Goal: Information Seeking & Learning: Learn about a topic

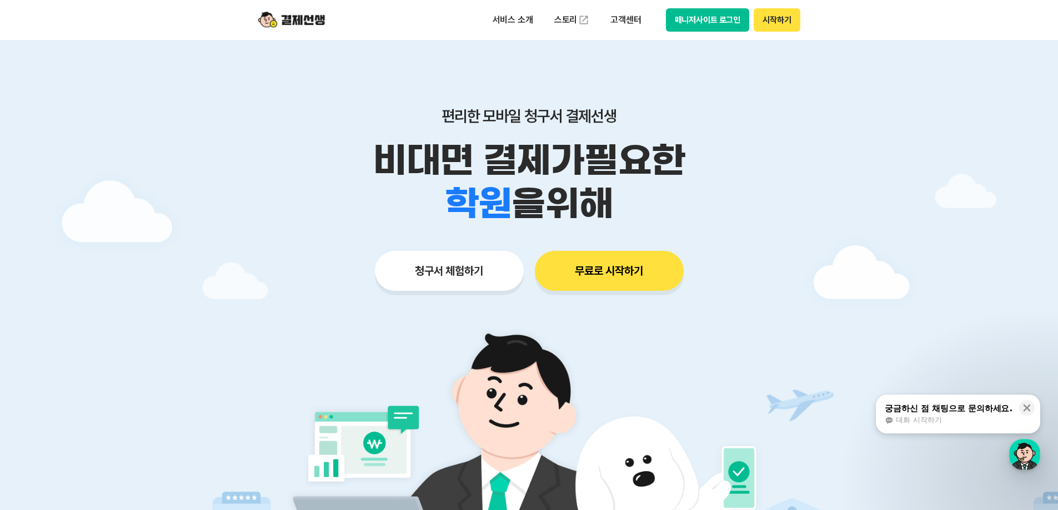
click at [728, 21] on button "매니저사이트 로그인" at bounding box center [708, 19] width 84 height 23
click at [518, 21] on p "서비스 소개" at bounding box center [513, 20] width 56 height 20
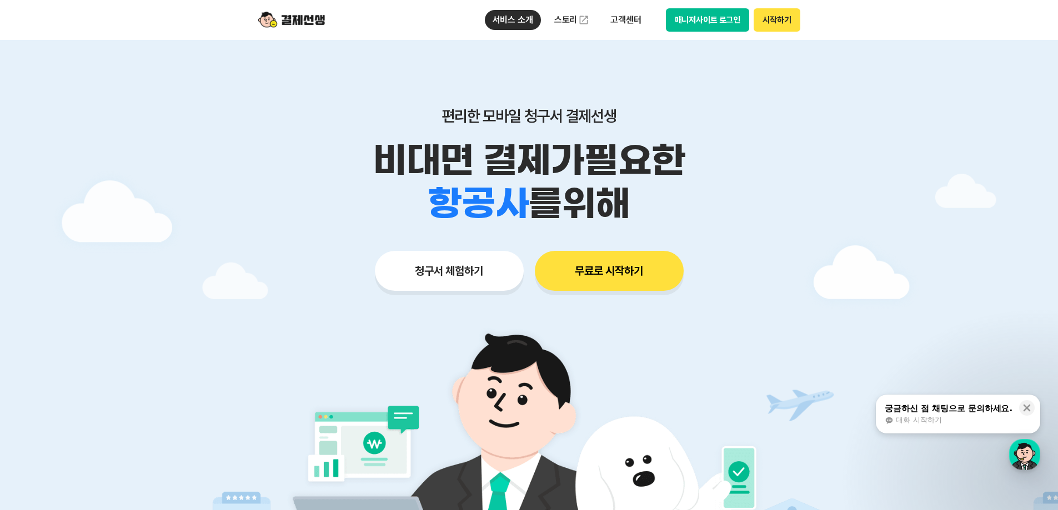
click at [486, 277] on button "청구서 체험하기" at bounding box center [449, 271] width 149 height 40
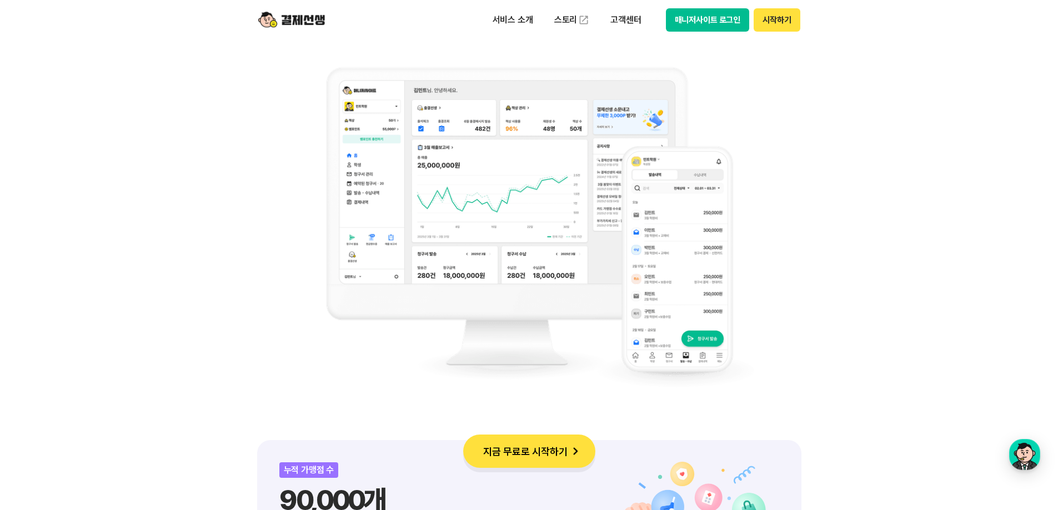
scroll to position [833, 0]
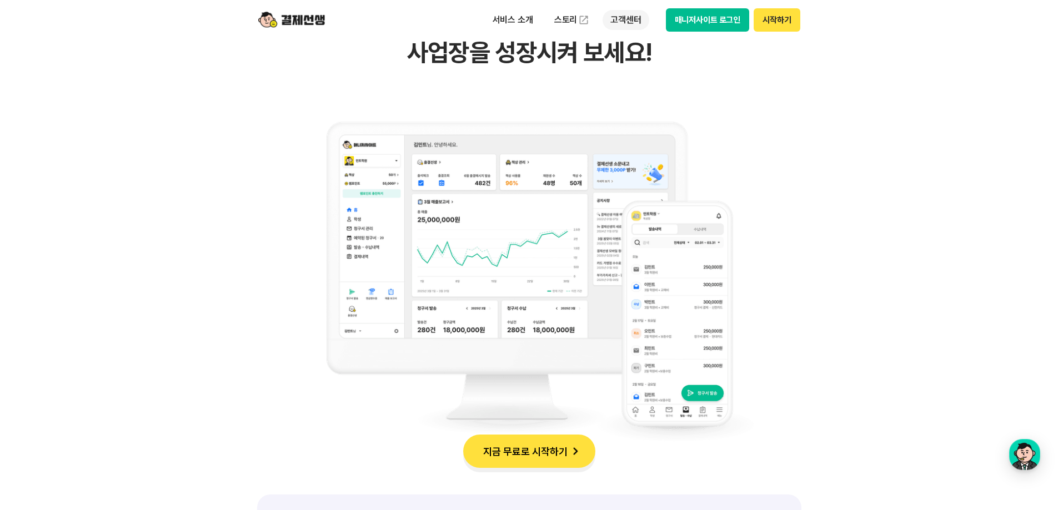
click at [630, 16] on p "고객센터" at bounding box center [625, 20] width 46 height 20
click at [575, 9] on link "스토리" at bounding box center [571, 20] width 51 height 22
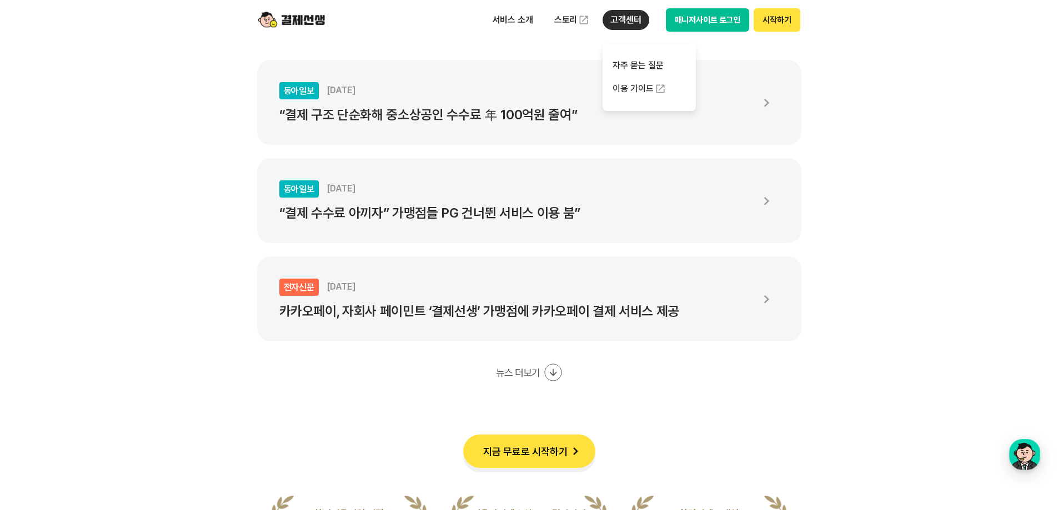
scroll to position [2128, 0]
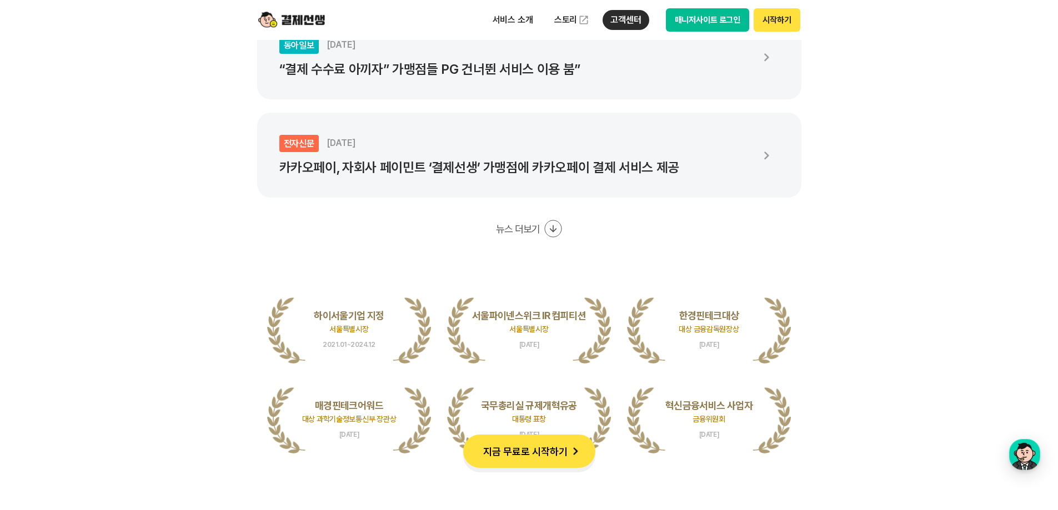
click at [451, 74] on p "“결제 수수료 아끼자” 가맹점들 PG 건너뛴 서비스 이용 붐”" at bounding box center [515, 70] width 472 height 16
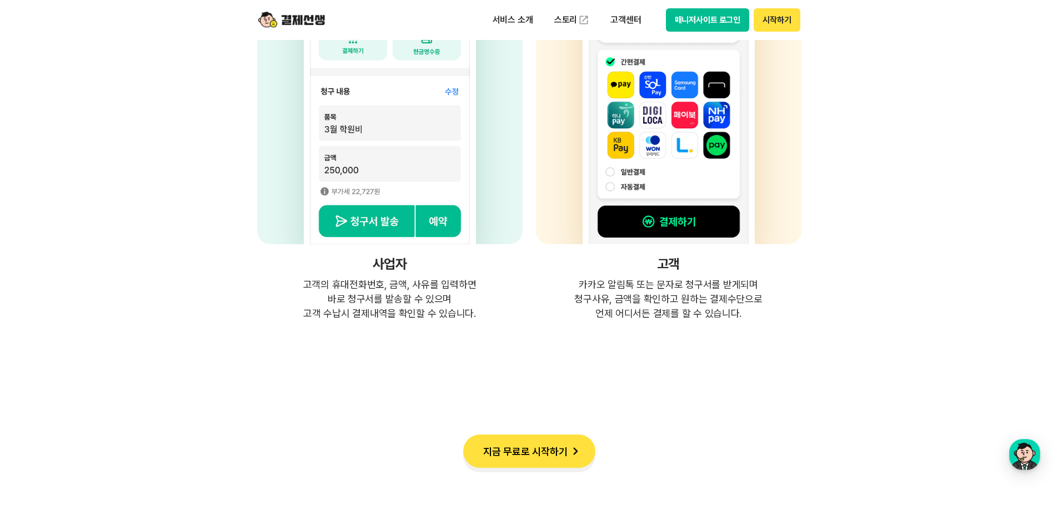
scroll to position [3239, 0]
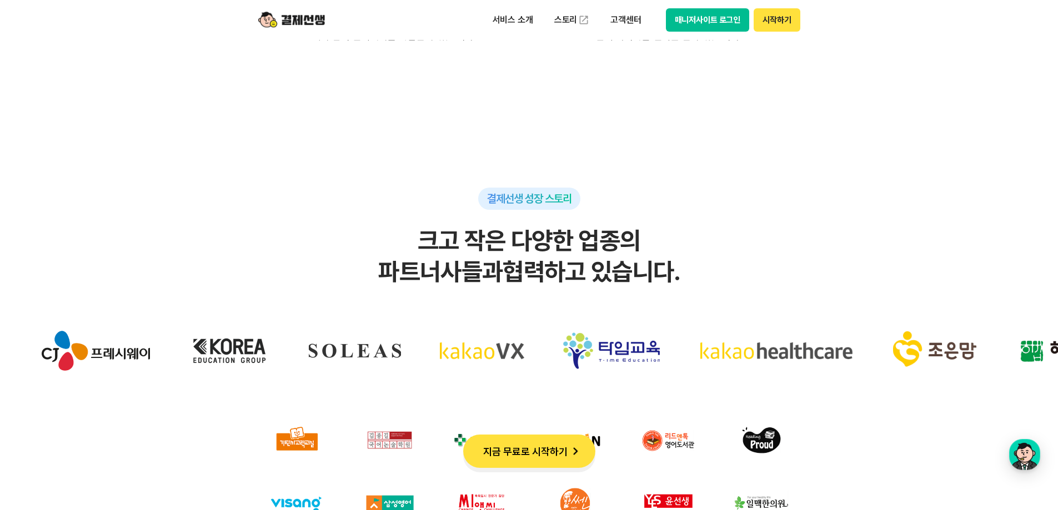
drag, startPoint x: 696, startPoint y: 358, endPoint x: 201, endPoint y: 361, distance: 495.3
click at [706, 242] on h2 "크고 작은 다양한 업종의 파트너사들과 협력하고 있습니다." at bounding box center [528, 256] width 1013 height 62
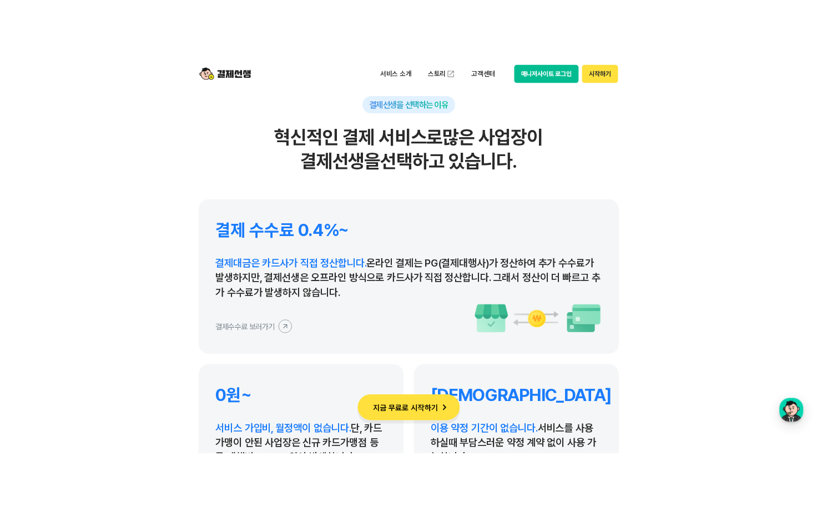
scroll to position [5090, 0]
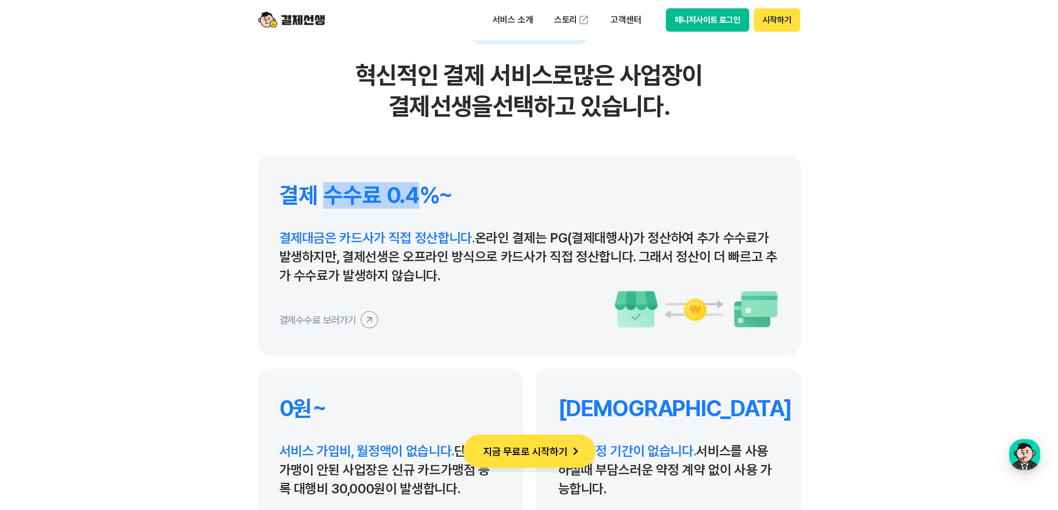
drag, startPoint x: 332, startPoint y: 201, endPoint x: 426, endPoint y: 202, distance: 94.4
click at [425, 202] on h4 "결제 수수료 0.4%~" at bounding box center [529, 195] width 500 height 27
click at [381, 332] on div "결제 수수료 0.4%~ 결제대금은 카드사가 직접 정산합니다. 온라인 결제는 PG(결제대행사)가 정산하여 추가 수수료가 발생하지만, 결제선생은 …" at bounding box center [529, 255] width 544 height 200
click at [376, 323] on div "결제수수료 보러가기" at bounding box center [529, 309] width 500 height 39
click at [371, 319] on icon at bounding box center [368, 319] width 25 height 25
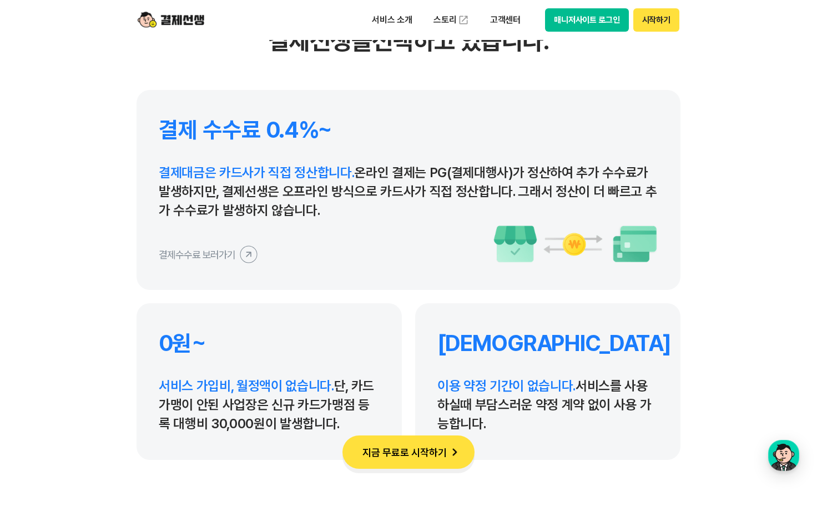
scroll to position [5183, 0]
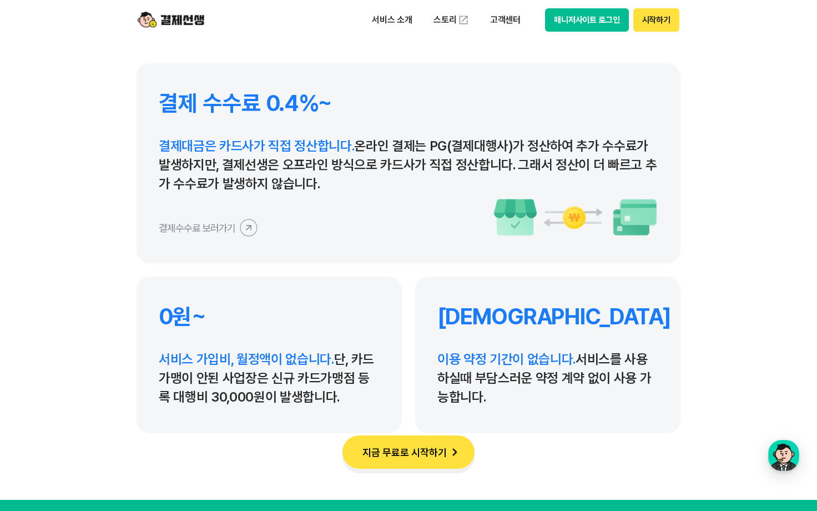
click at [225, 227] on button "결제수수료 보러가기" at bounding box center [208, 228] width 99 height 18
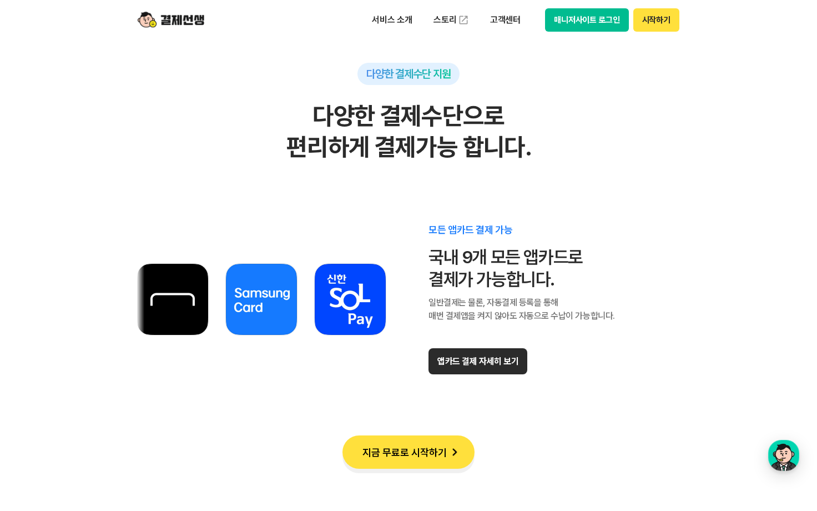
scroll to position [6293, 0]
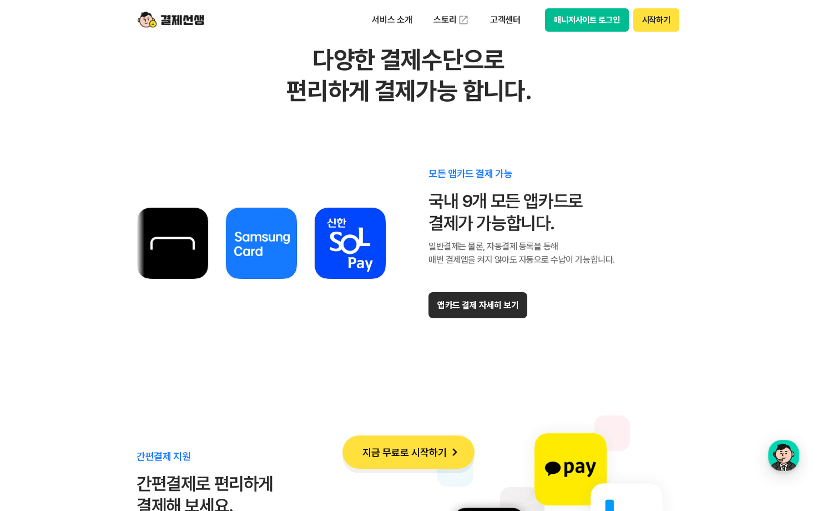
click at [476, 300] on button "앱카드 결제 자세히 보기" at bounding box center [478, 305] width 99 height 26
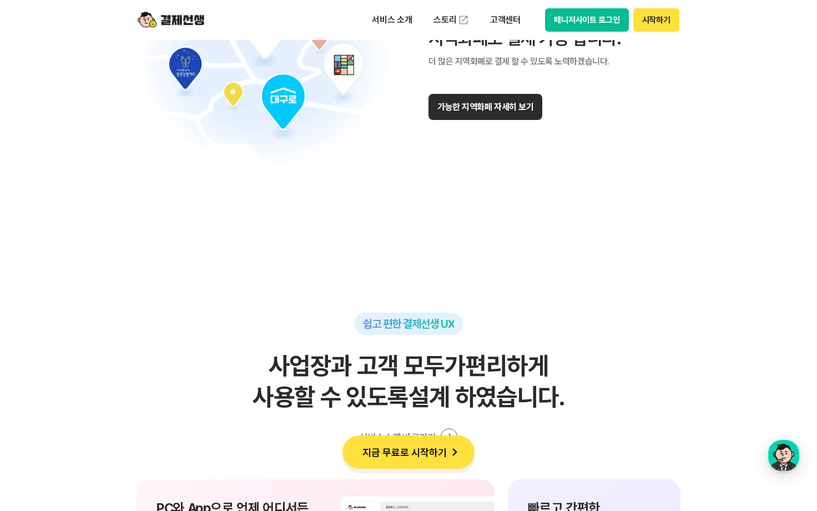
scroll to position [7034, 0]
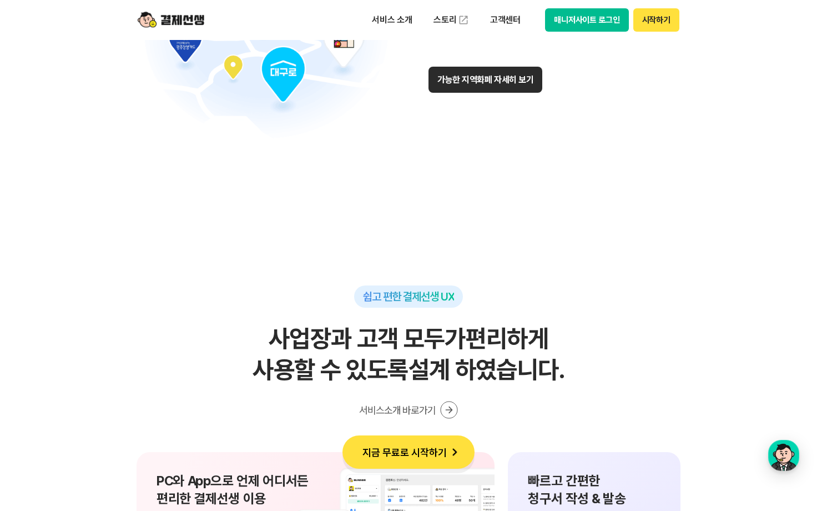
click at [523, 82] on button "가능한 지역화폐 자세히 보기" at bounding box center [486, 80] width 114 height 26
